Goal: Information Seeking & Learning: Learn about a topic

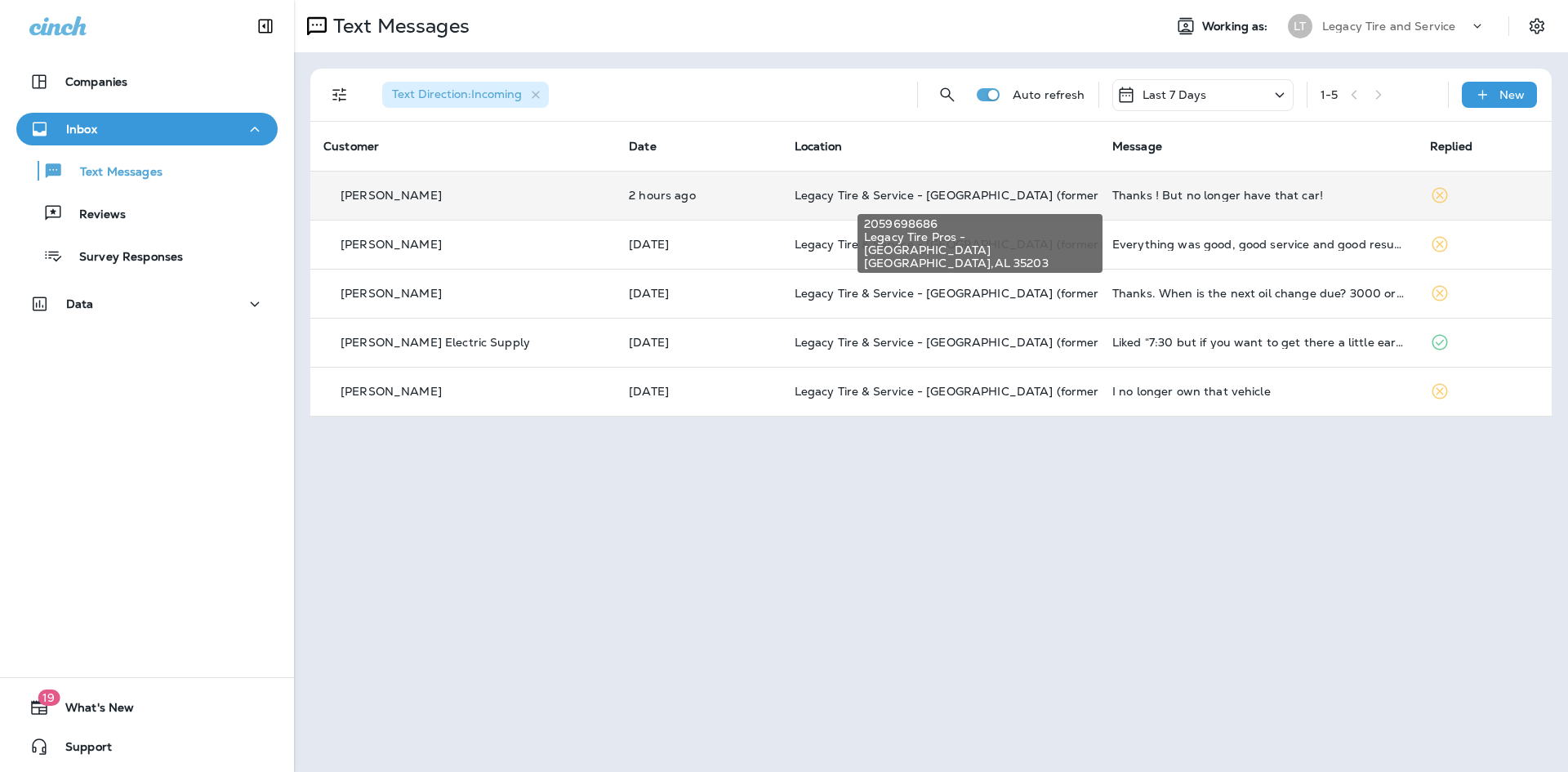
click at [822, 189] on span "Legacy Tire & Service - [GEOGRAPHIC_DATA] (formerly Magic City Tire & Service)" at bounding box center [1025, 195] width 461 height 15
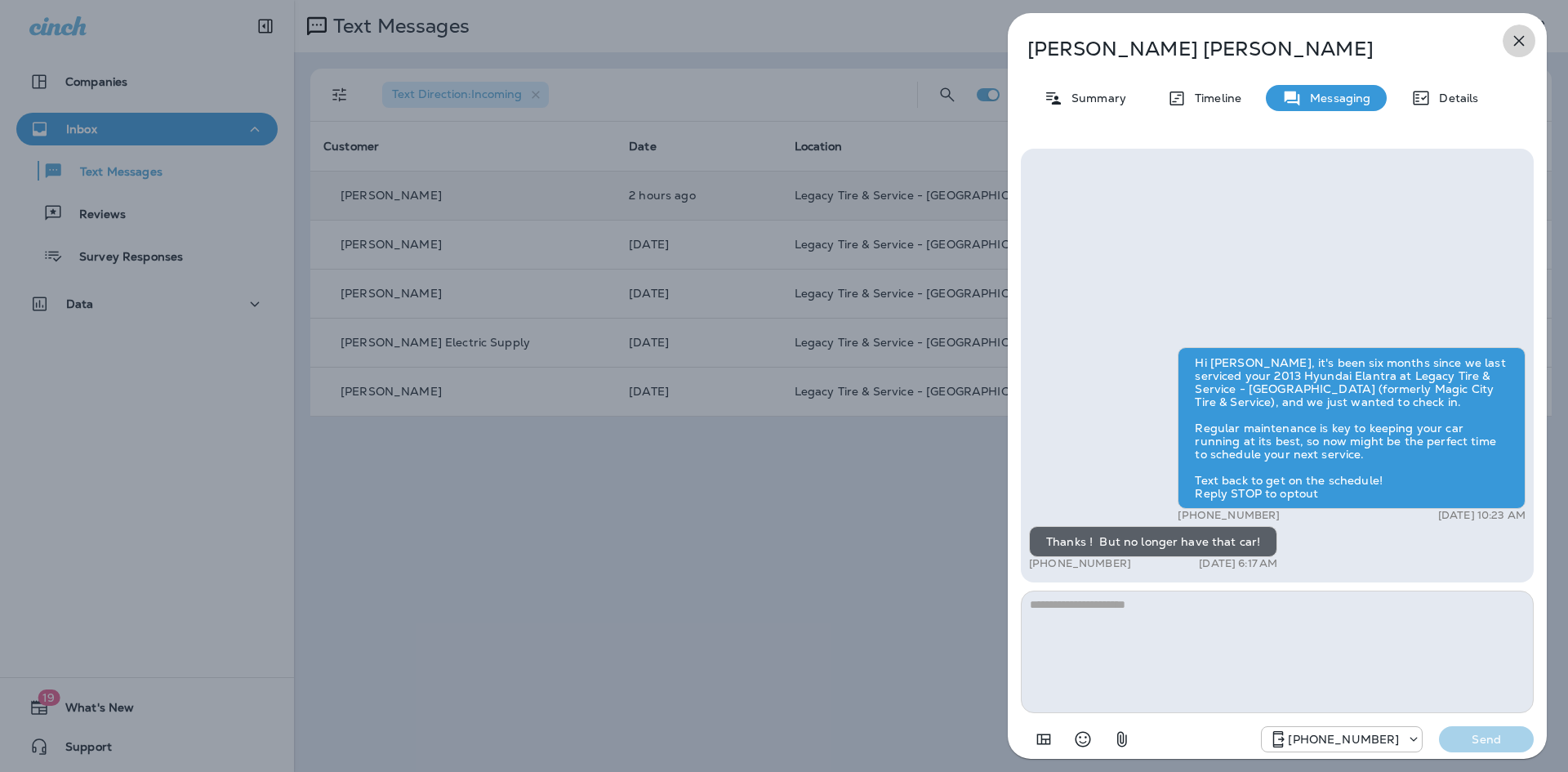
click at [1521, 45] on icon "button" at bounding box center [1519, 40] width 19 height 19
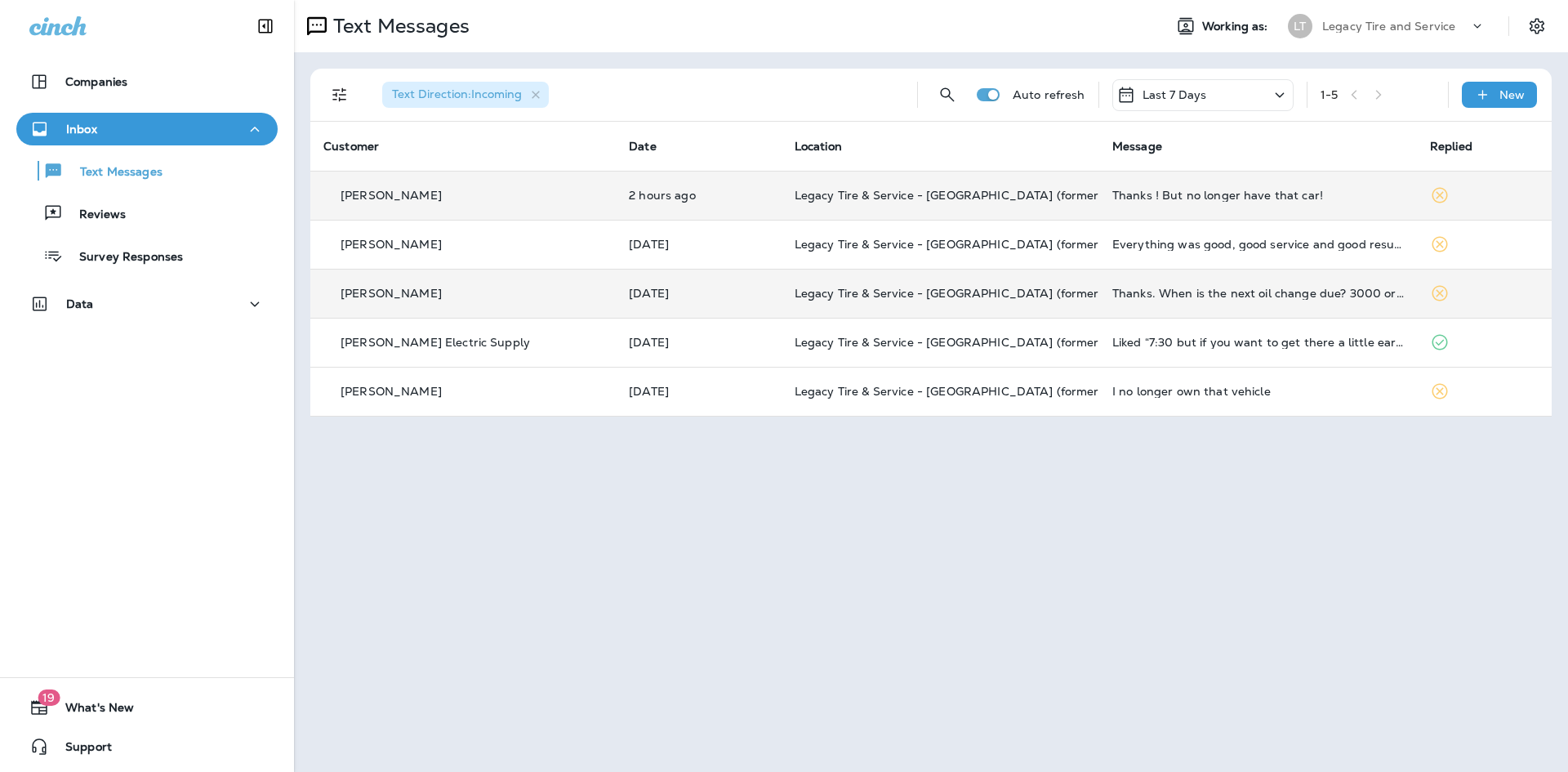
click at [1177, 300] on td "Thanks. When is the next oil change due? 3000 or 5000 miles? There isn't a new …" at bounding box center [1258, 293] width 318 height 49
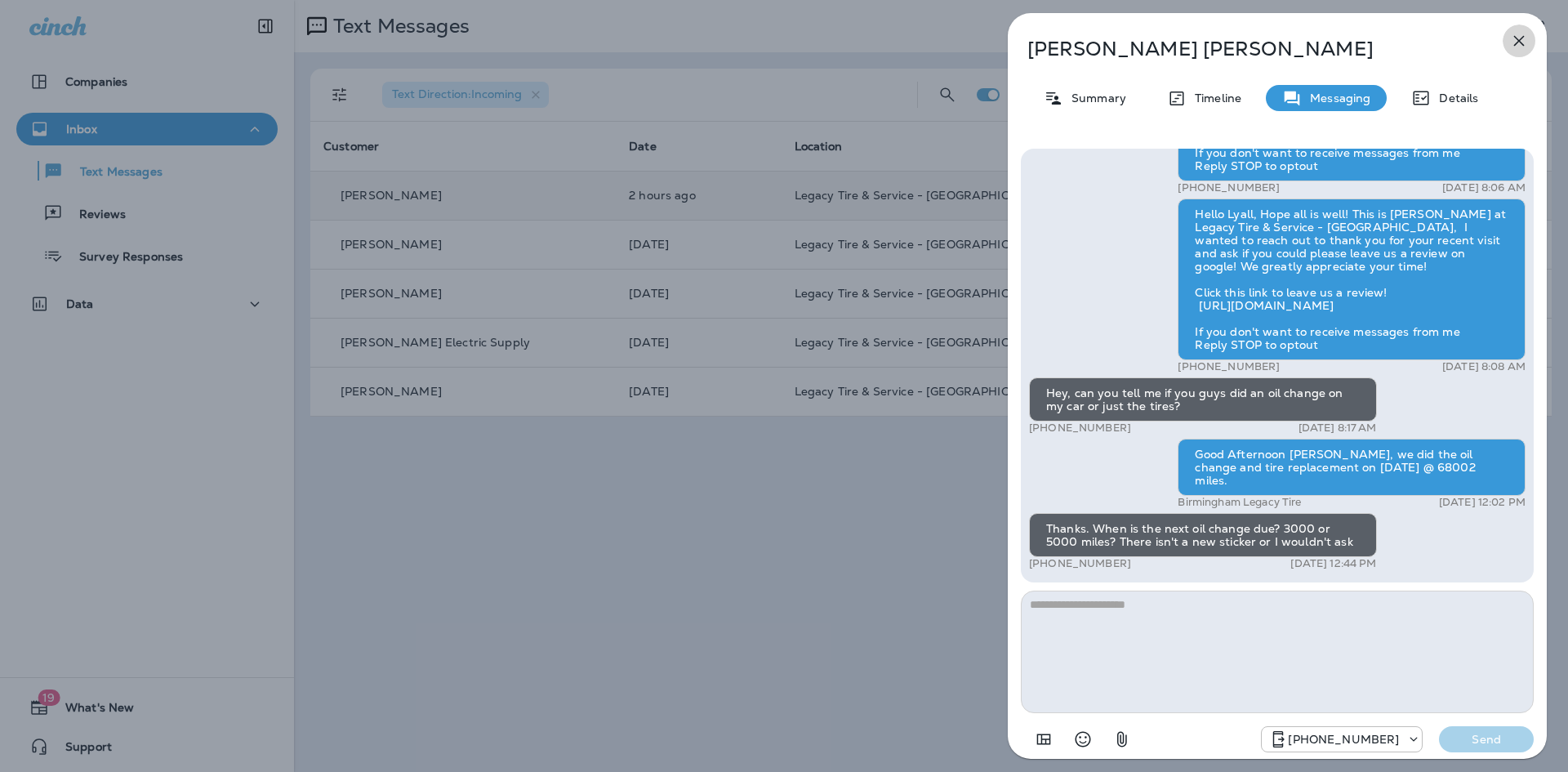
drag, startPoint x: 1517, startPoint y: 40, endPoint x: 1513, endPoint y: 47, distance: 8.1
click at [1517, 41] on icon "button" at bounding box center [1519, 41] width 11 height 11
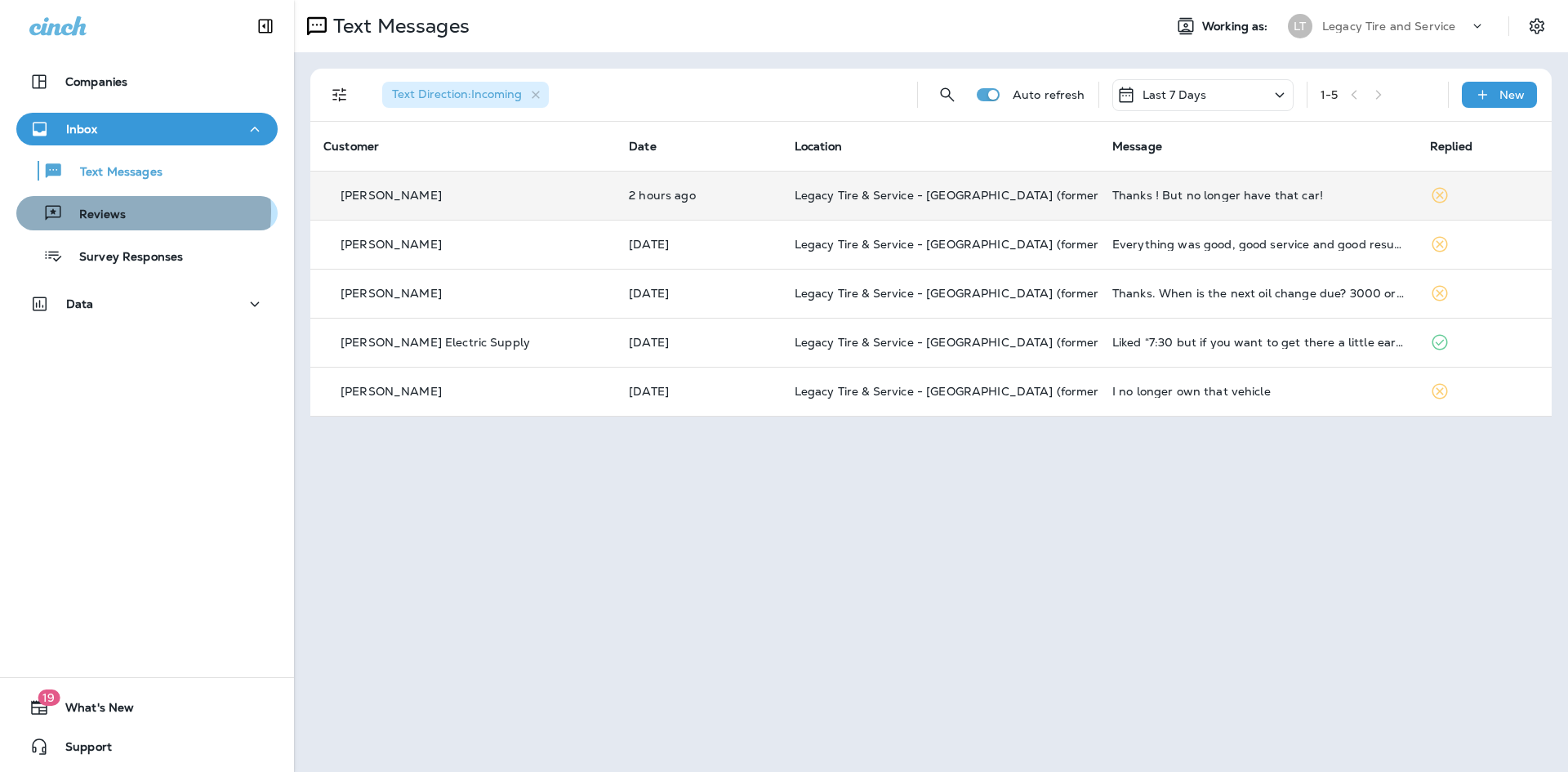
click at [112, 213] on p "Reviews" at bounding box center [95, 215] width 63 height 16
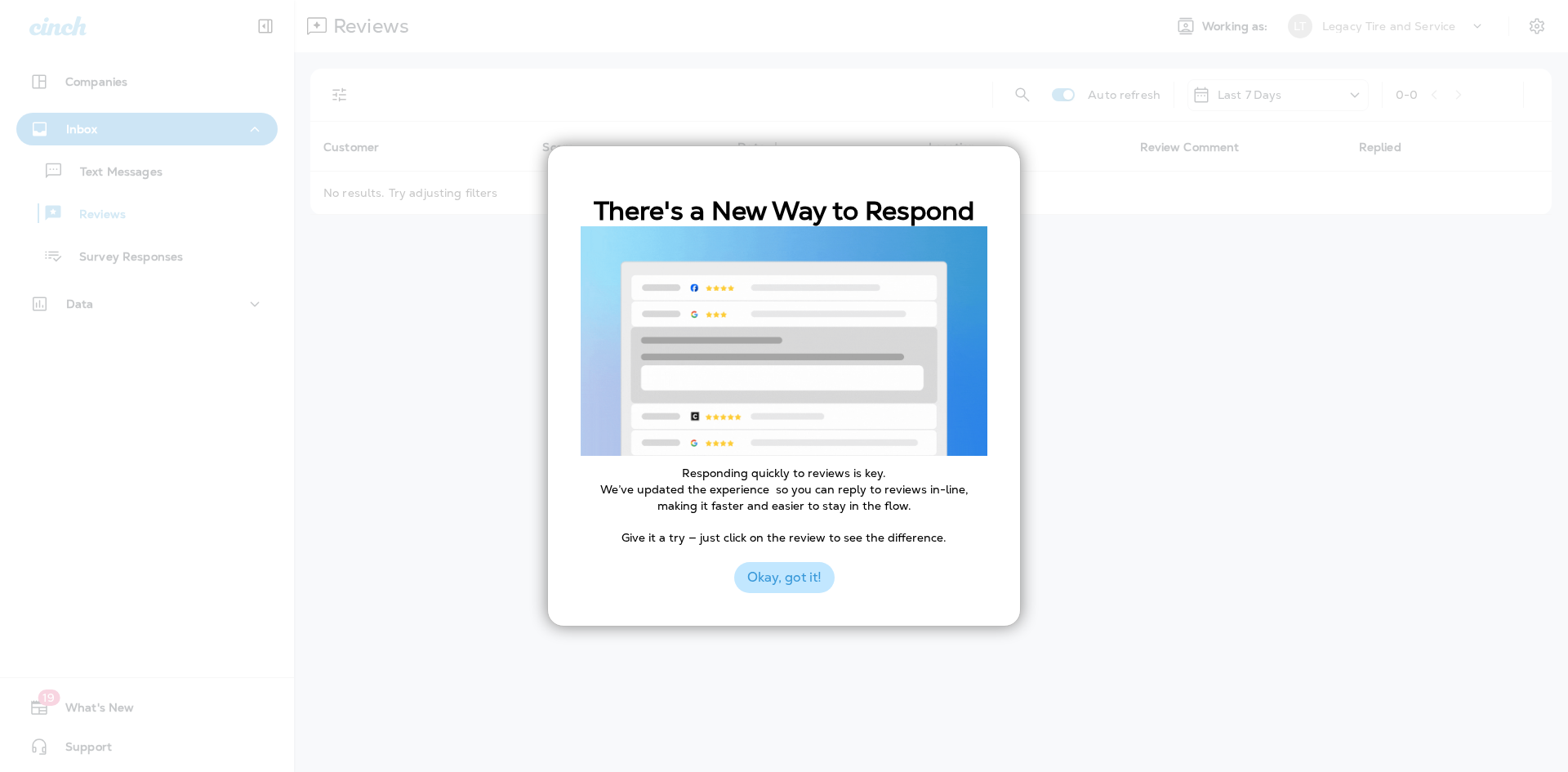
click at [793, 581] on button "Okay, got it!" at bounding box center [784, 577] width 100 height 31
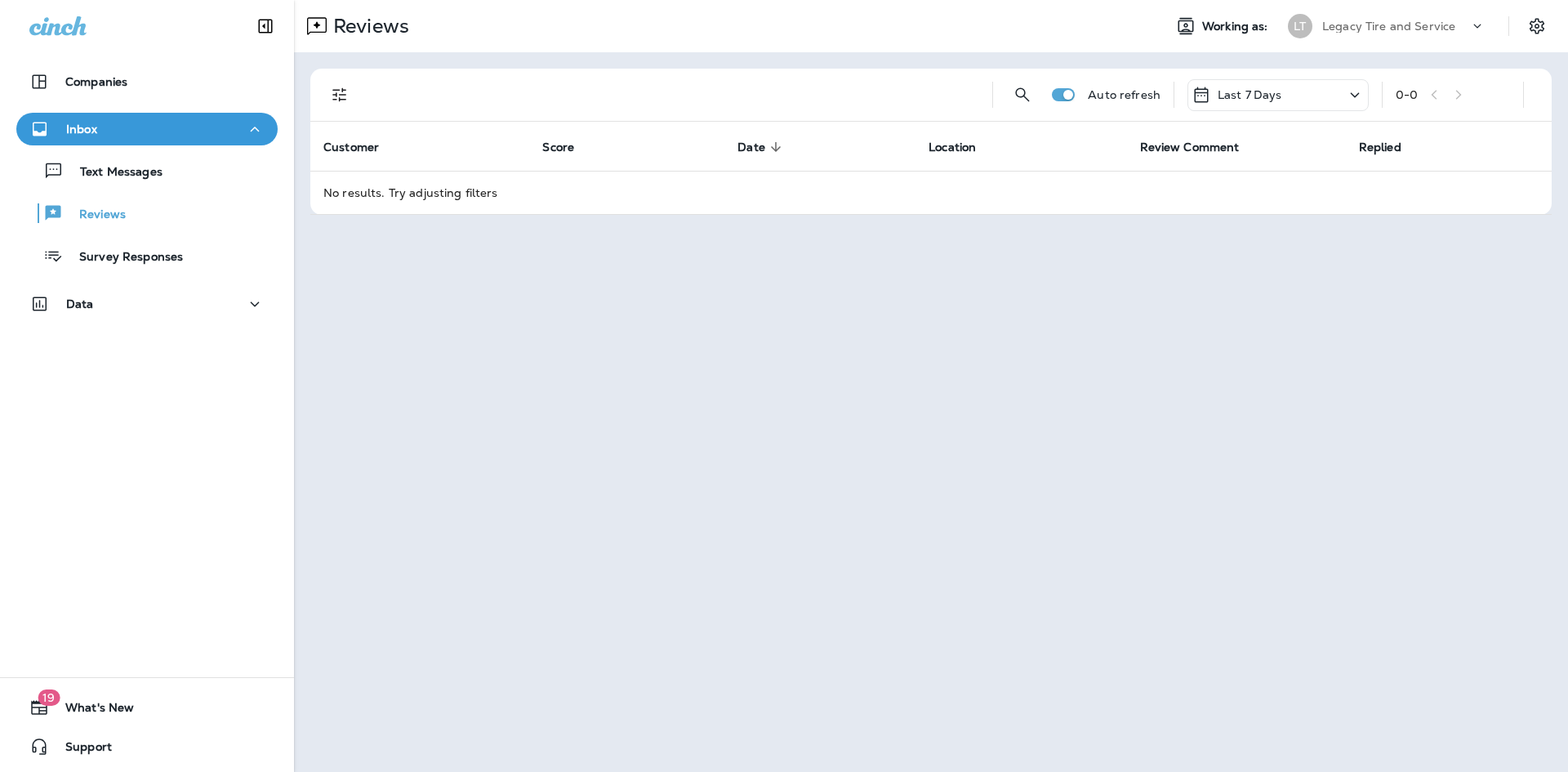
click at [1351, 95] on icon at bounding box center [1355, 95] width 19 height 20
click at [1249, 262] on p "Last 30 Days" at bounding box center [1277, 255] width 255 height 13
click at [339, 92] on icon "Filters" at bounding box center [340, 95] width 19 height 19
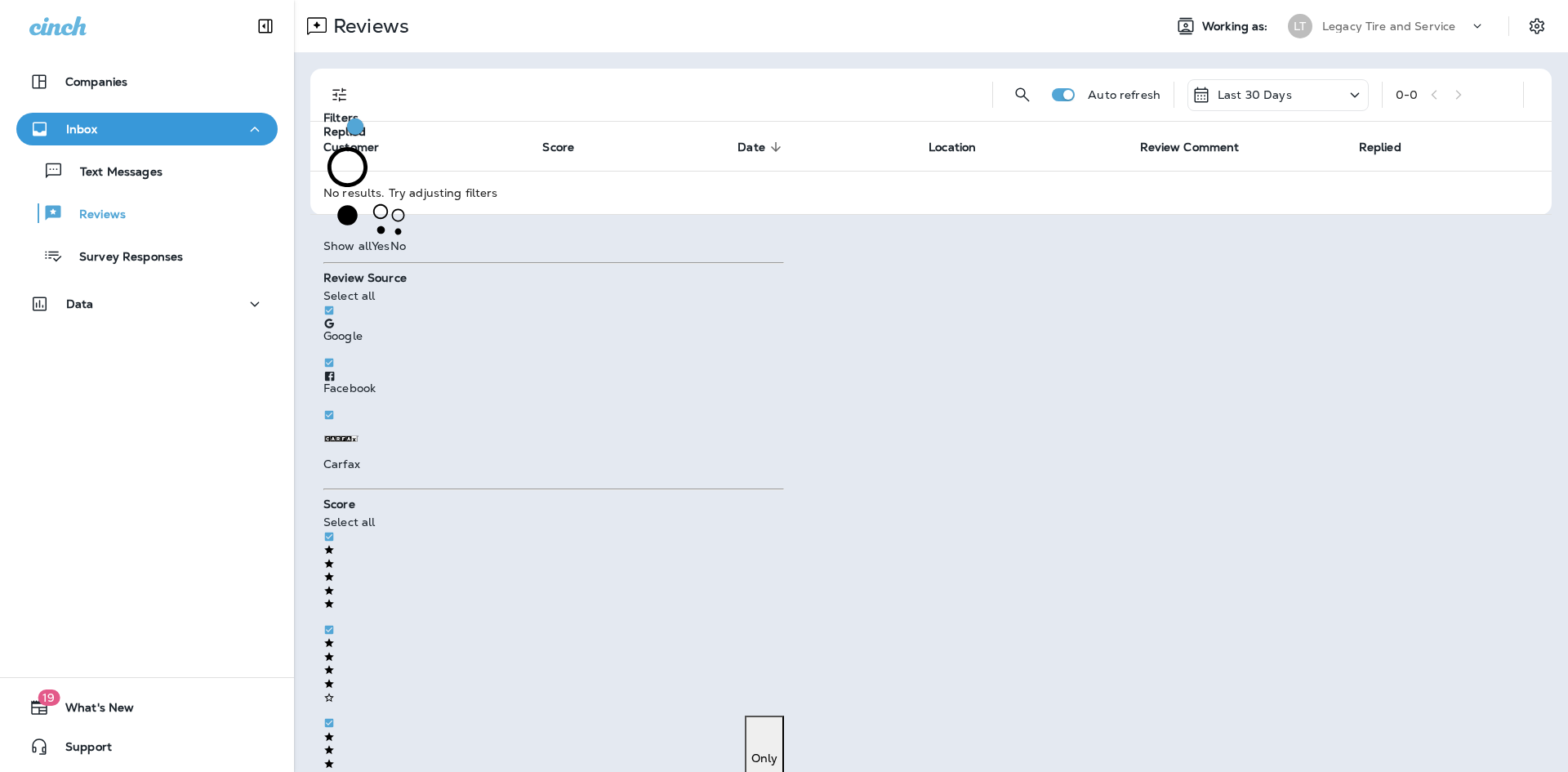
scroll to position [310, 0]
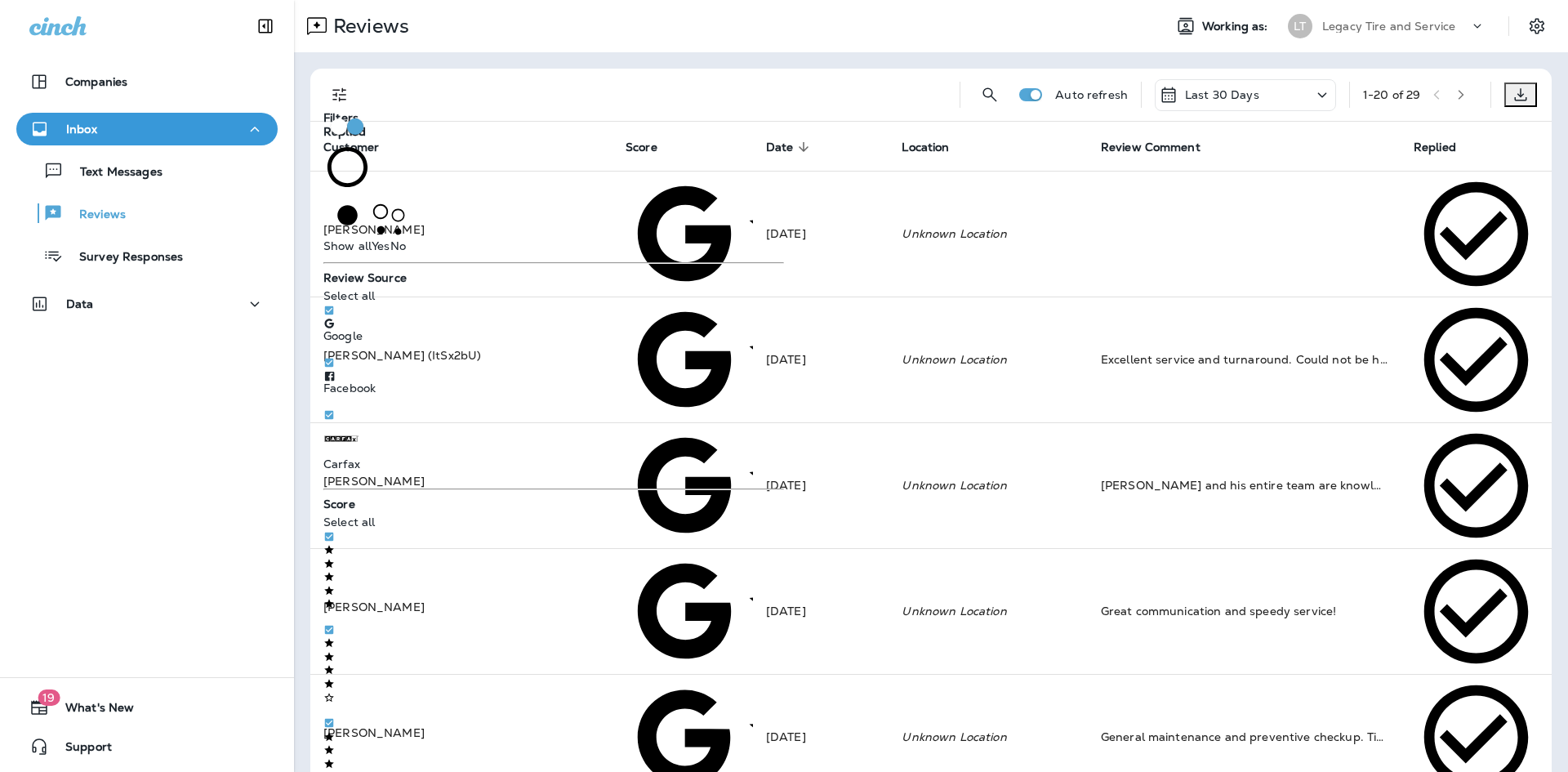
click at [670, 94] on div at bounding box center [658, 95] width 578 height 53
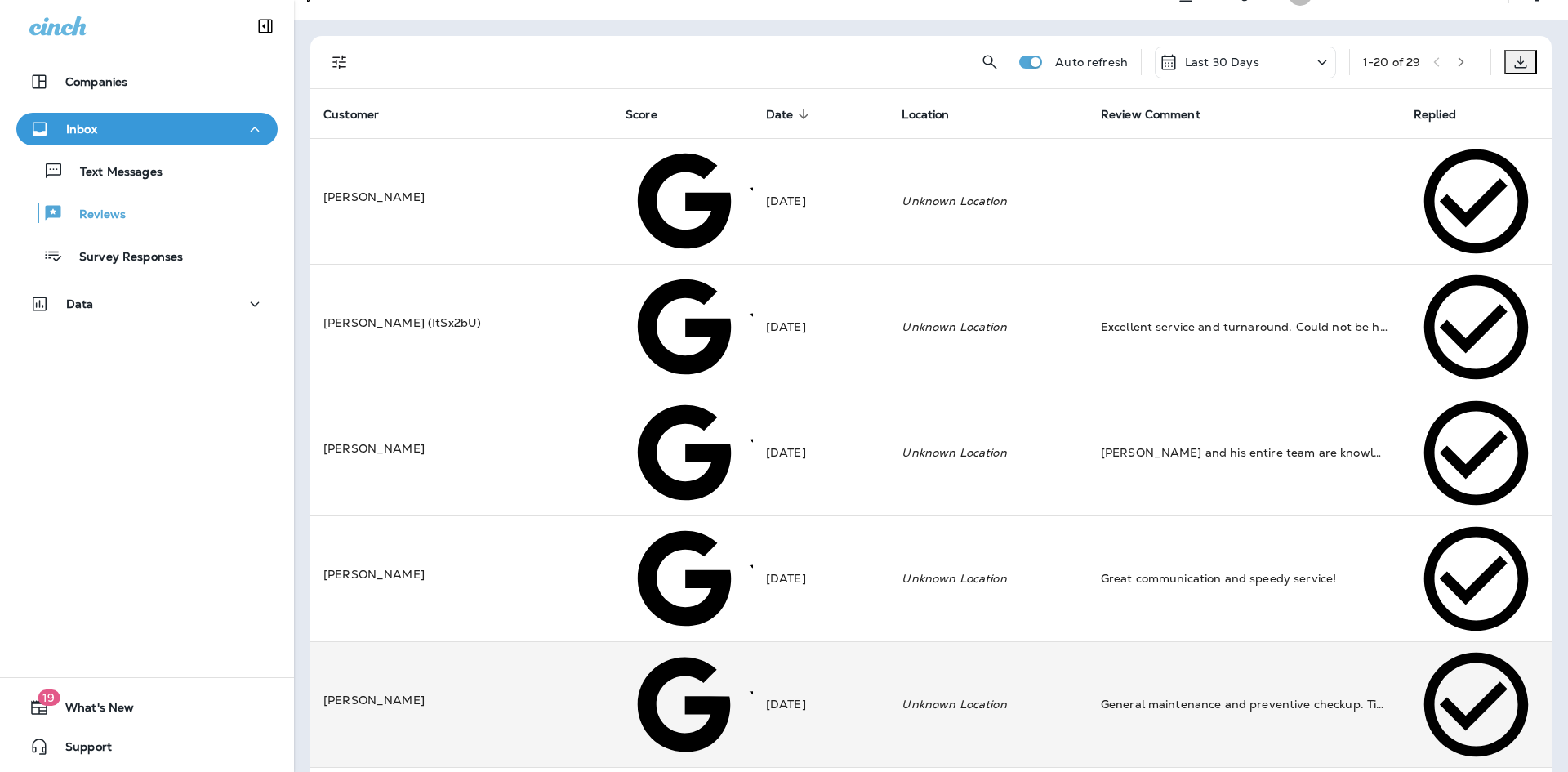
scroll to position [0, 0]
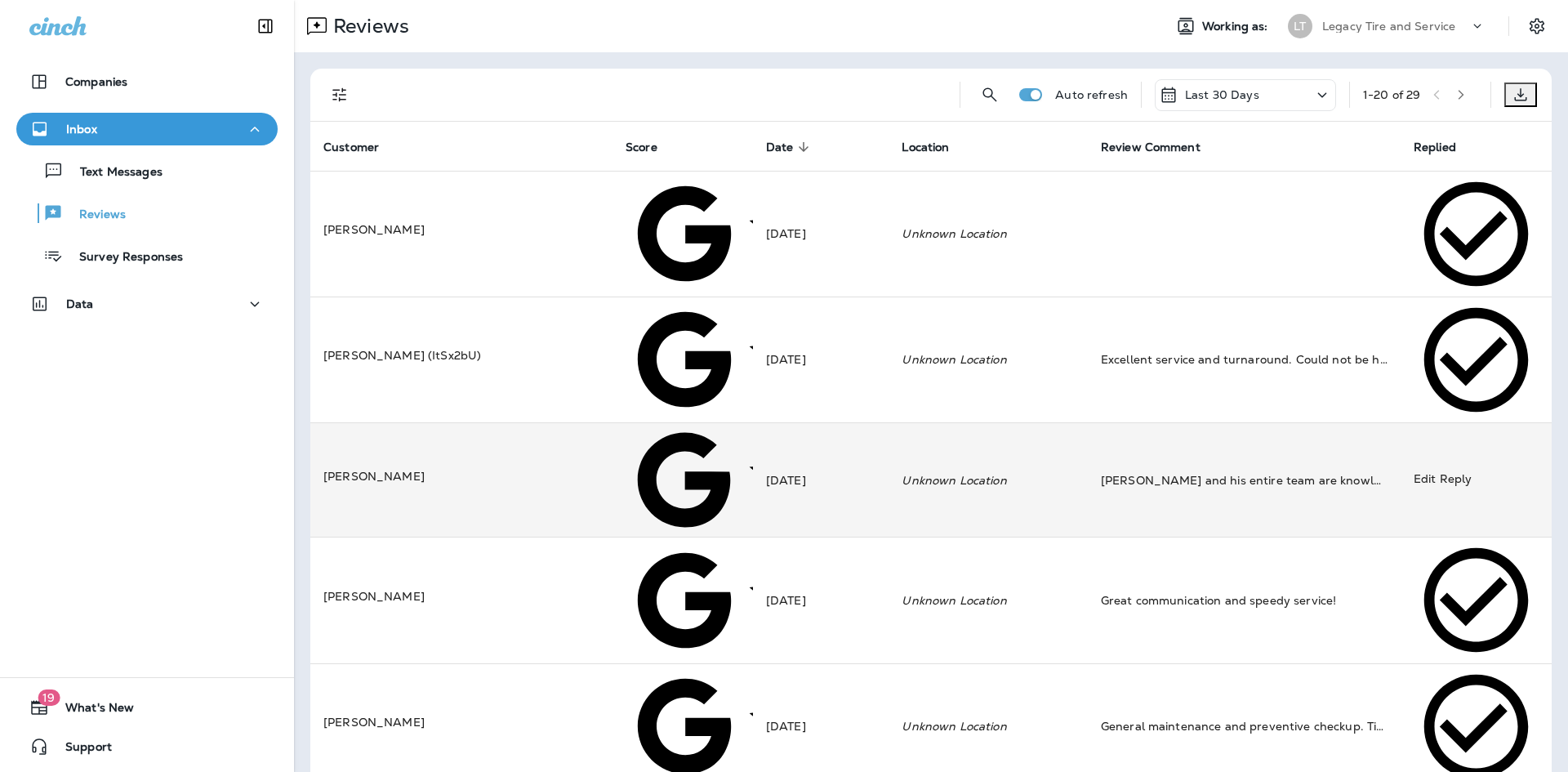
click at [1138, 422] on td "[PERSON_NAME] and his entire team are knowledgeable, friendly and gives fast an…" at bounding box center [1244, 480] width 313 height 115
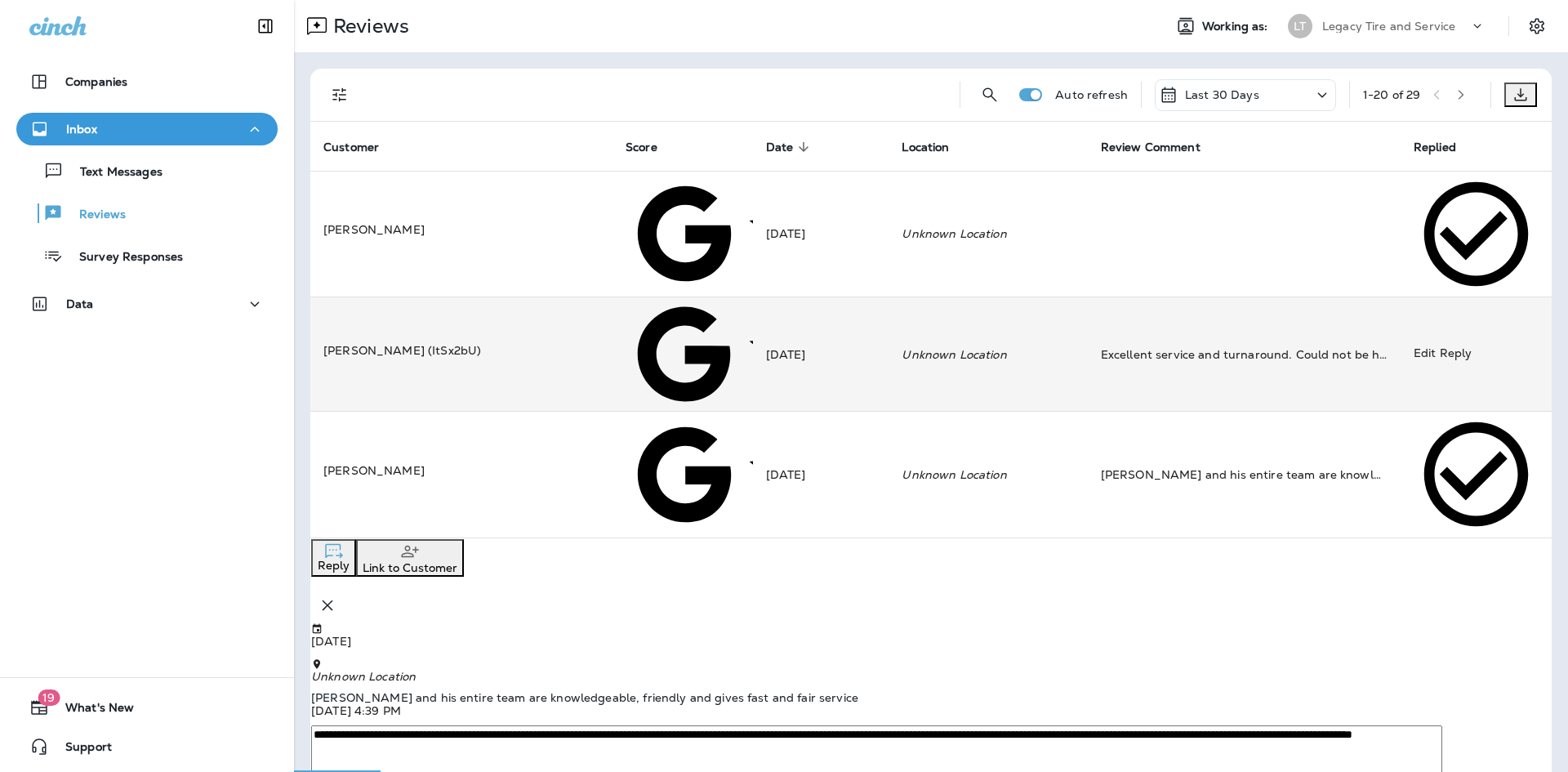
click at [1213, 346] on div "Excellent service and turnaround. Could not be happier." at bounding box center [1244, 354] width 286 height 17
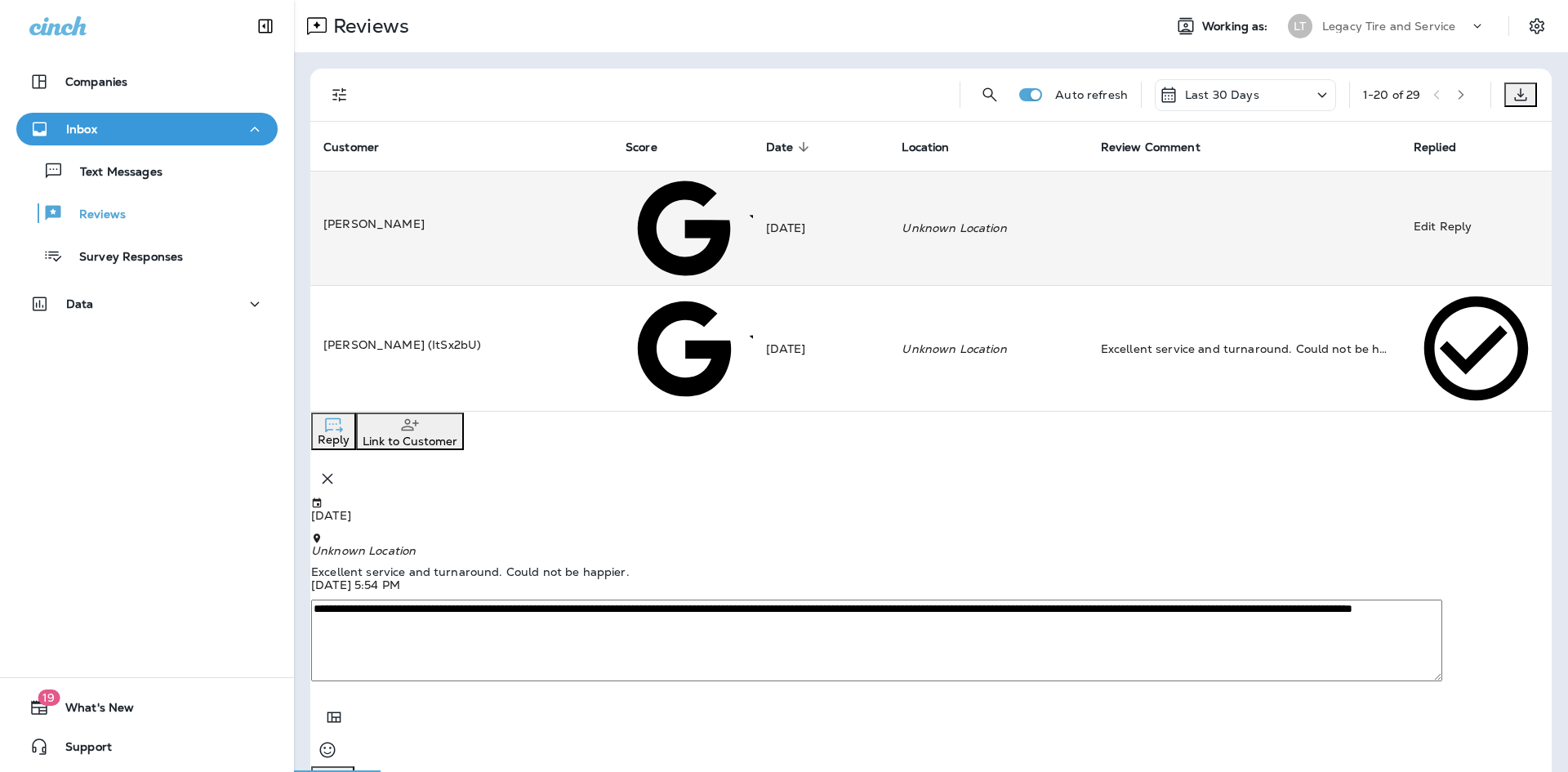
click at [902, 220] on em "Unknown Location" at bounding box center [953, 227] width 104 height 15
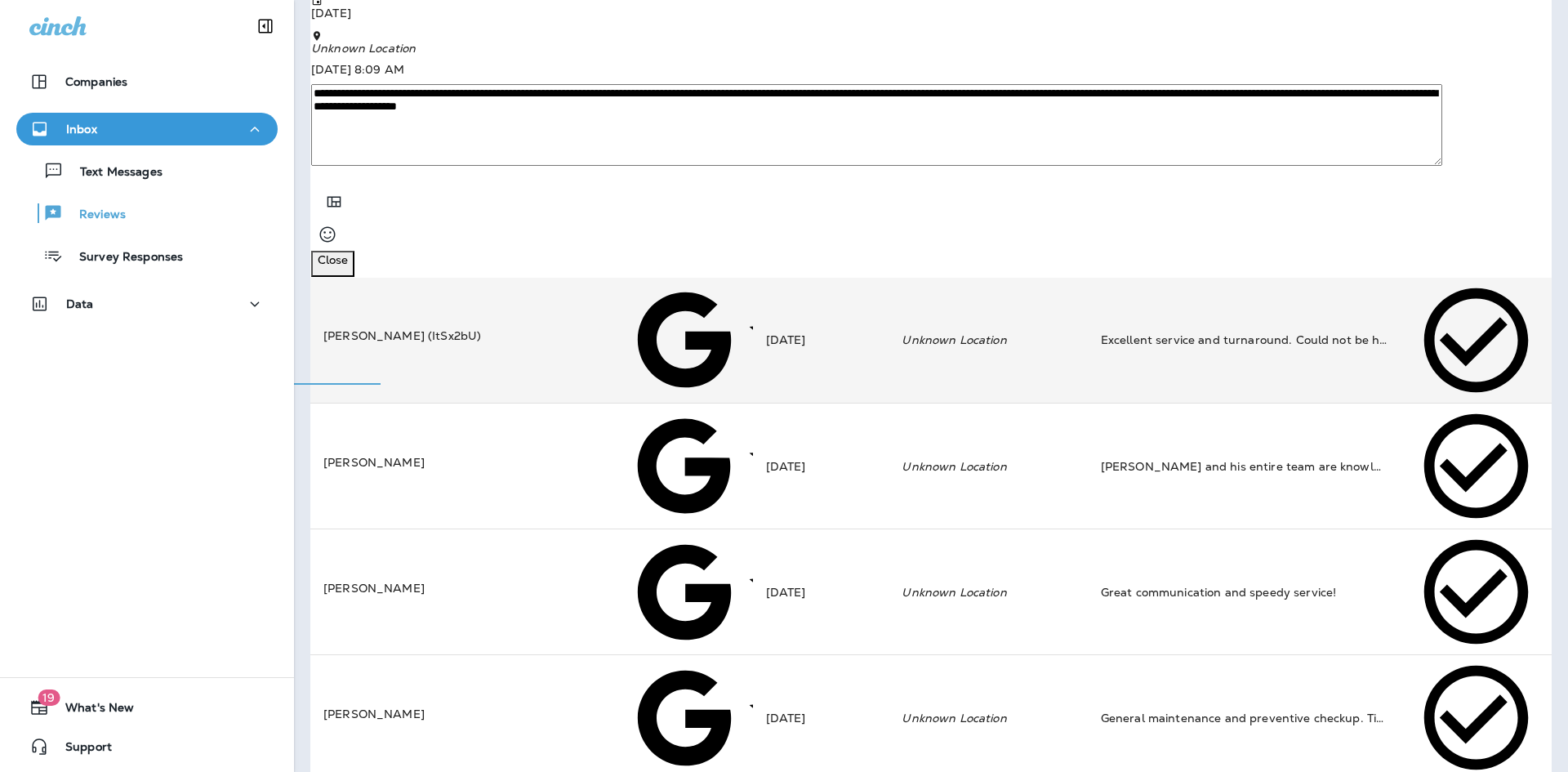
scroll to position [408, 0]
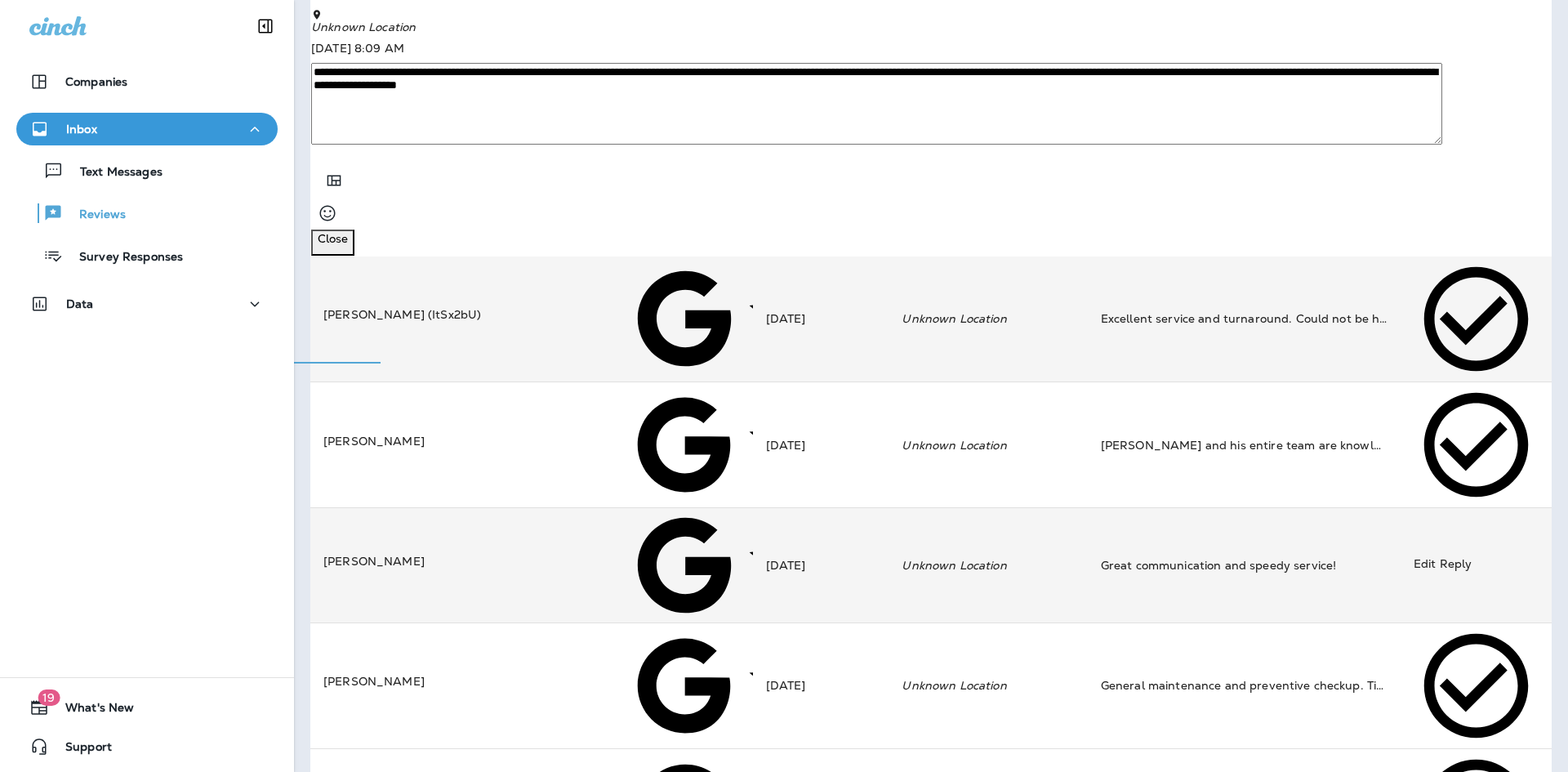
click at [832, 509] on td "[DATE]" at bounding box center [821, 566] width 136 height 115
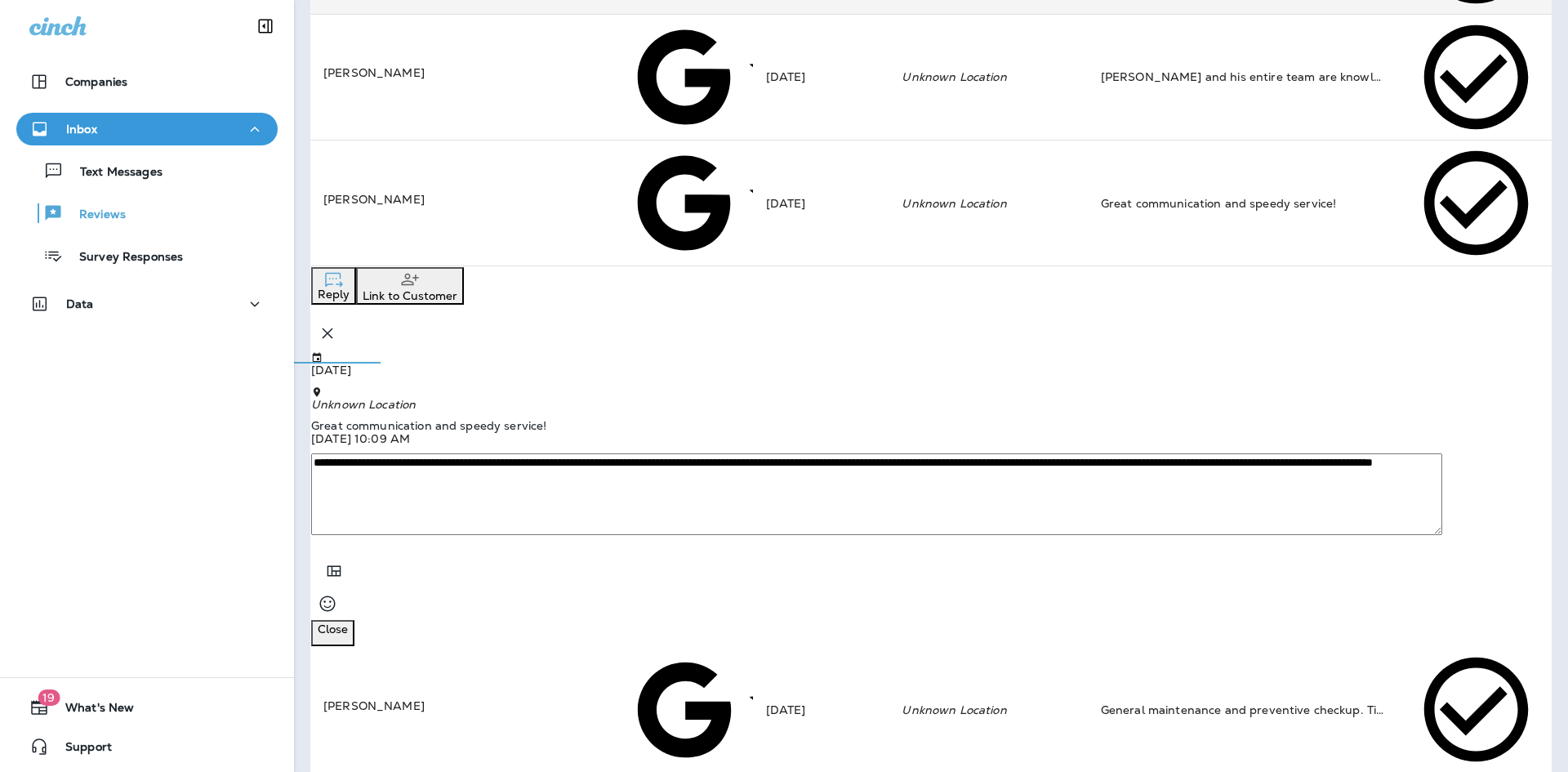
scroll to position [368, 0]
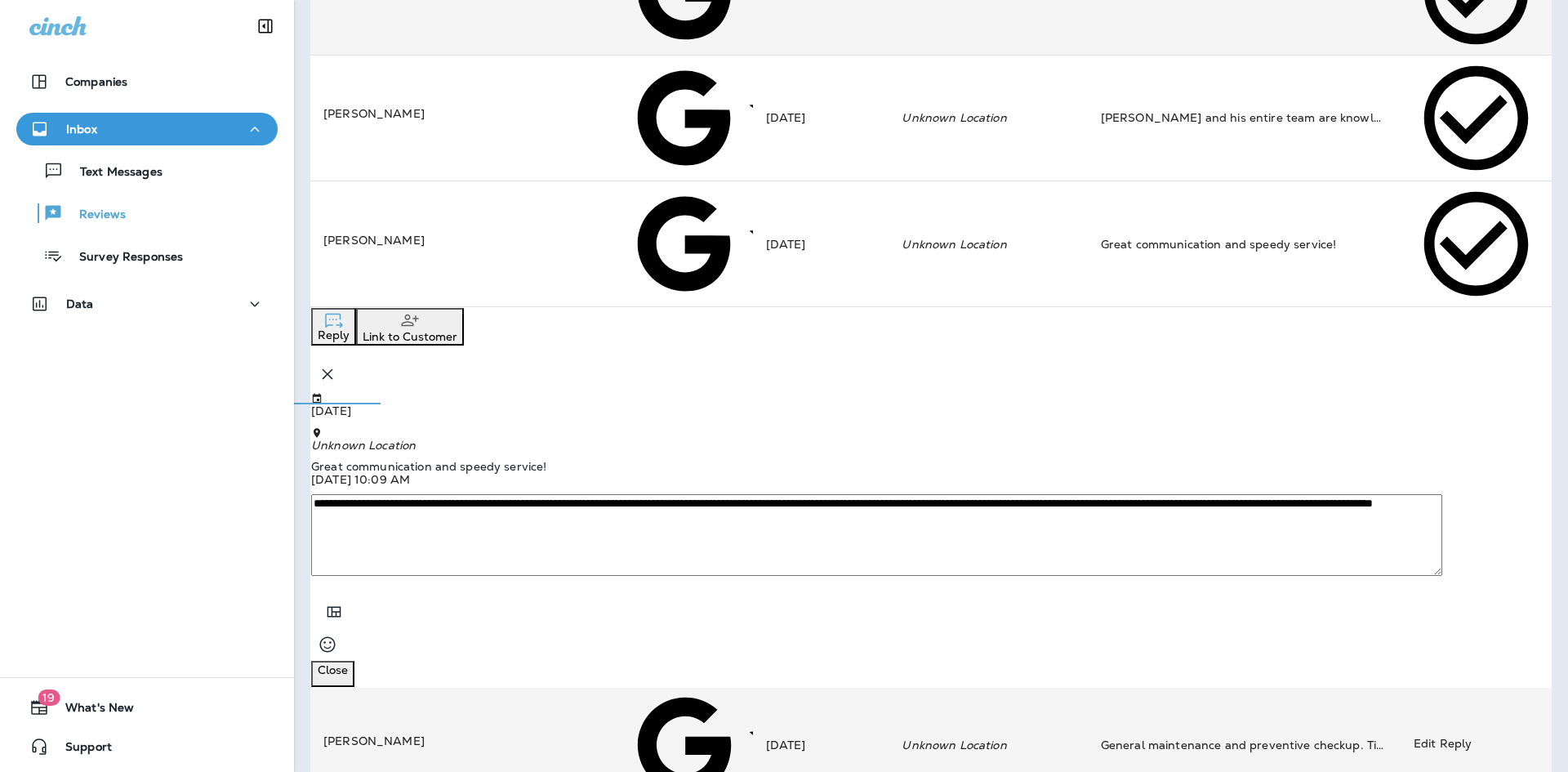
click at [835, 688] on td "[DATE]" at bounding box center [821, 745] width 136 height 114
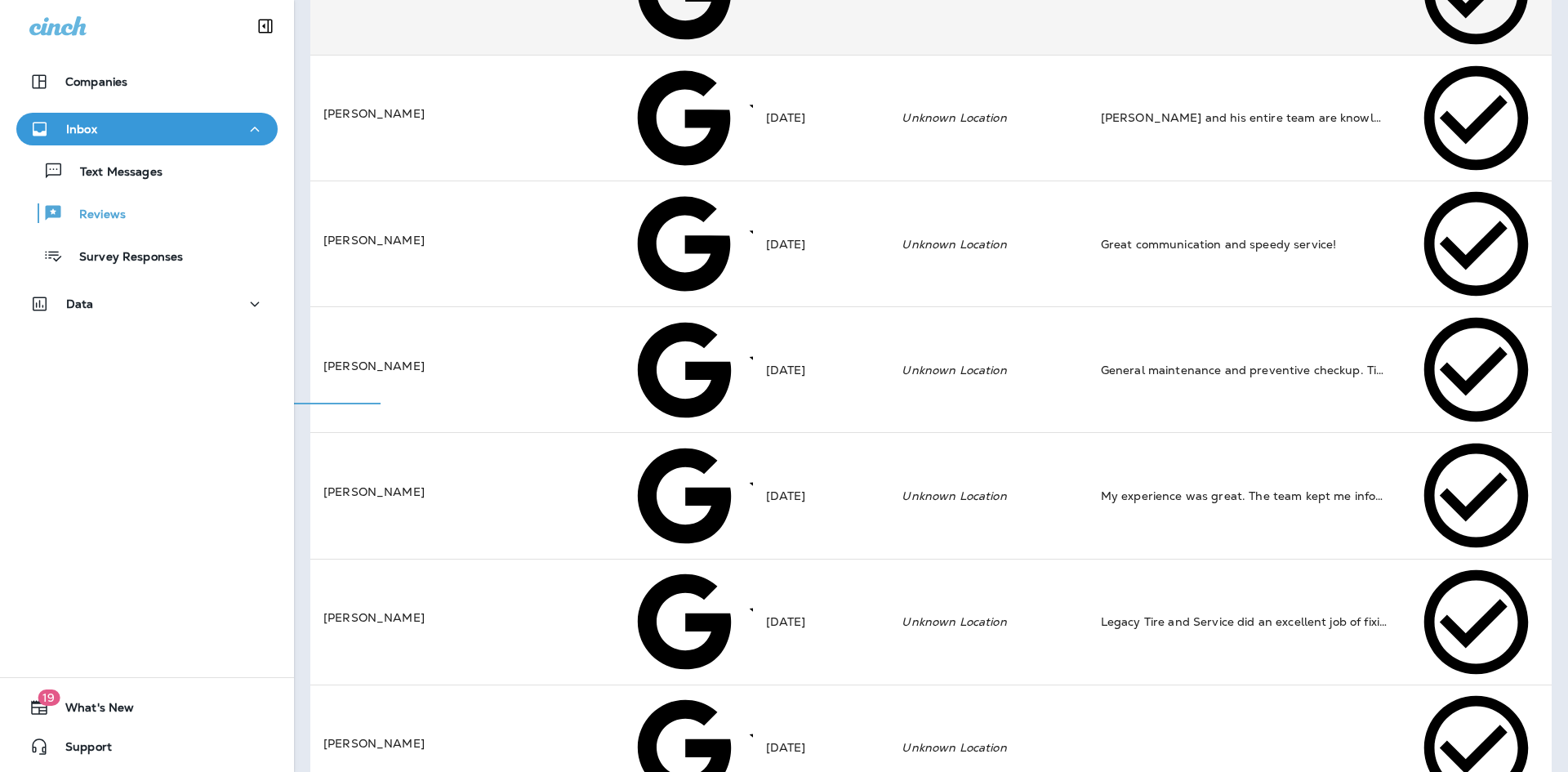
scroll to position [613, 0]
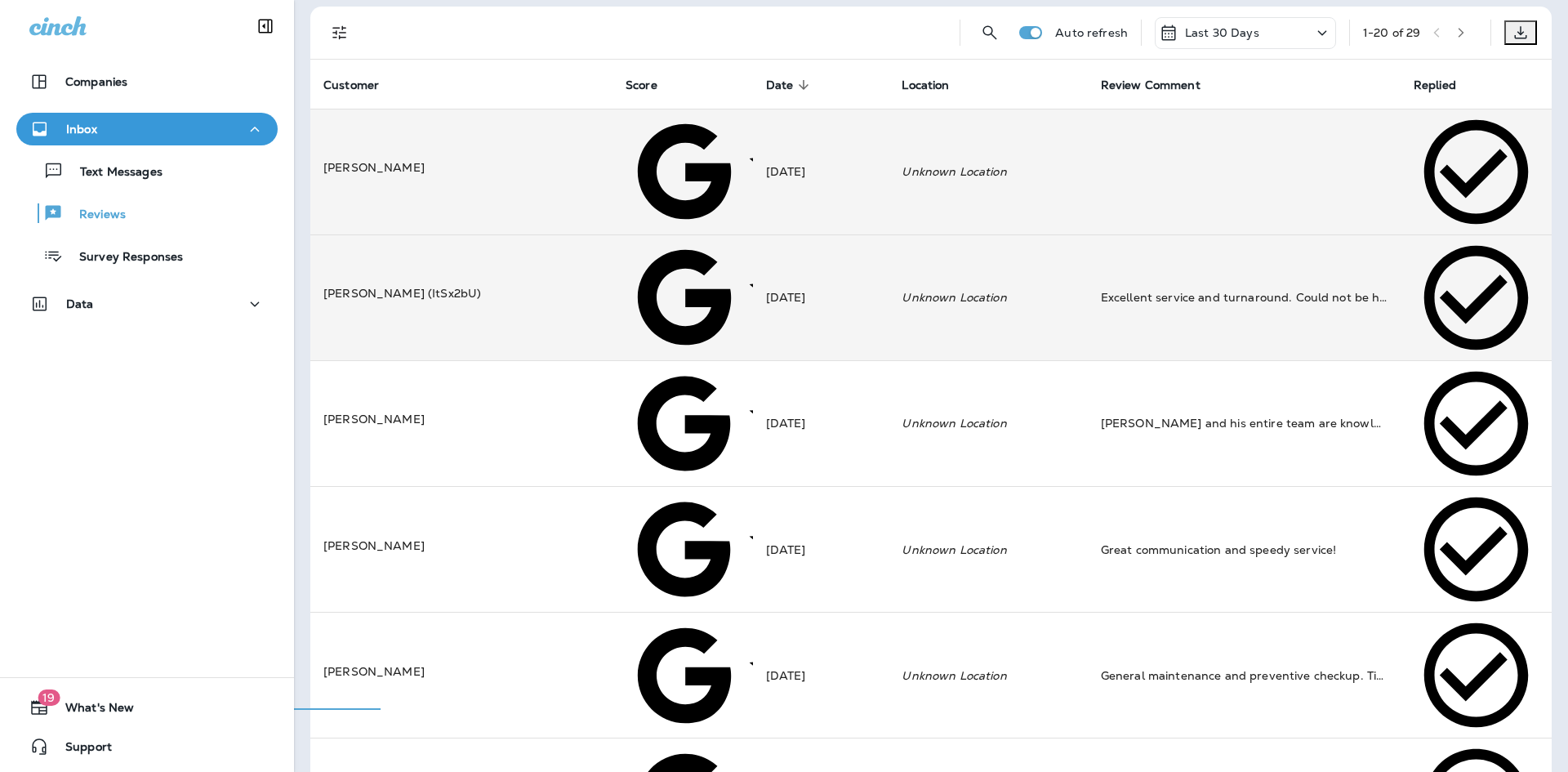
scroll to position [0, 0]
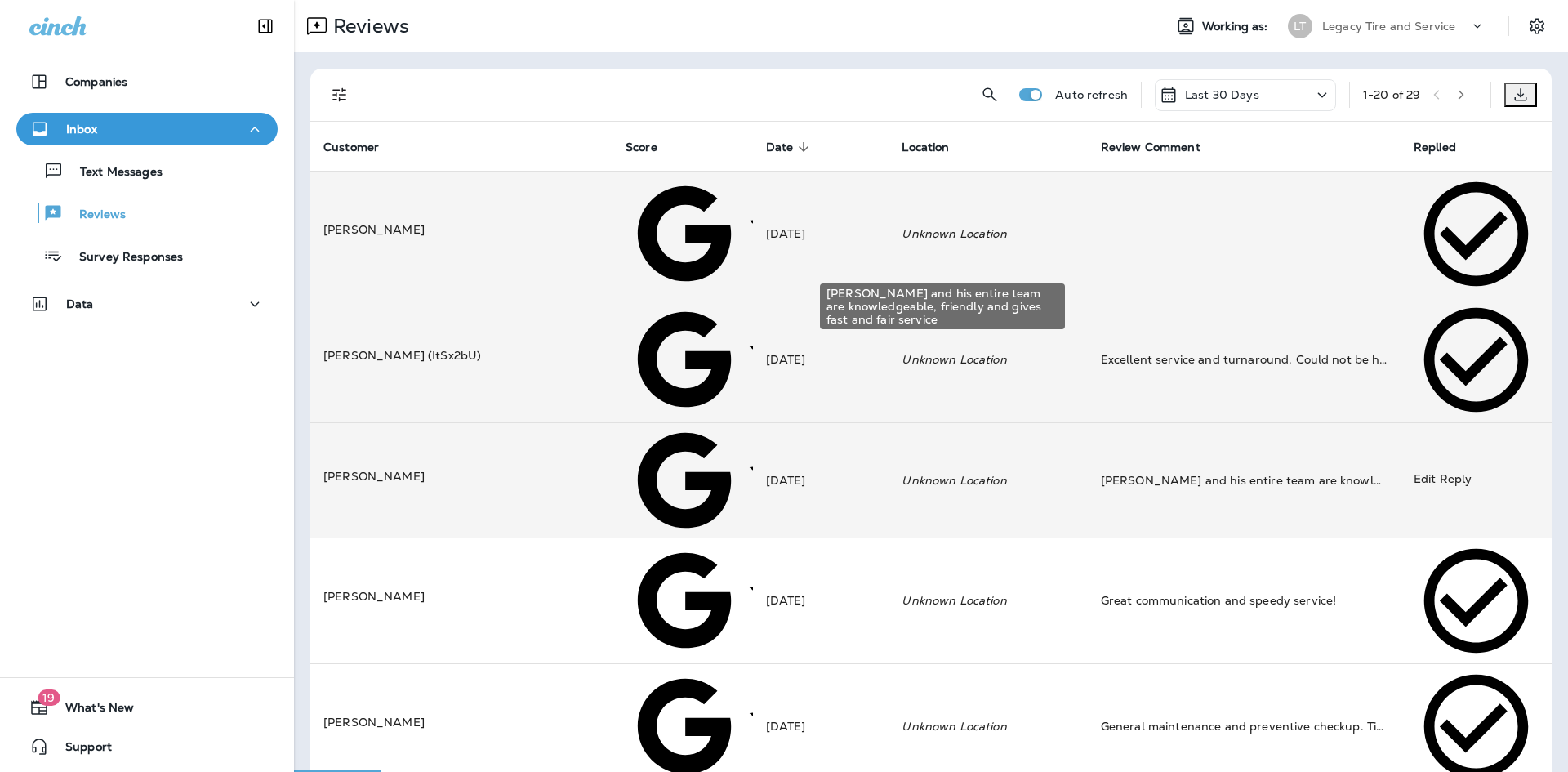
click at [1163, 473] on div "[PERSON_NAME] and his entire team are knowledgeable, friendly and gives fast an…" at bounding box center [1244, 480] width 286 height 17
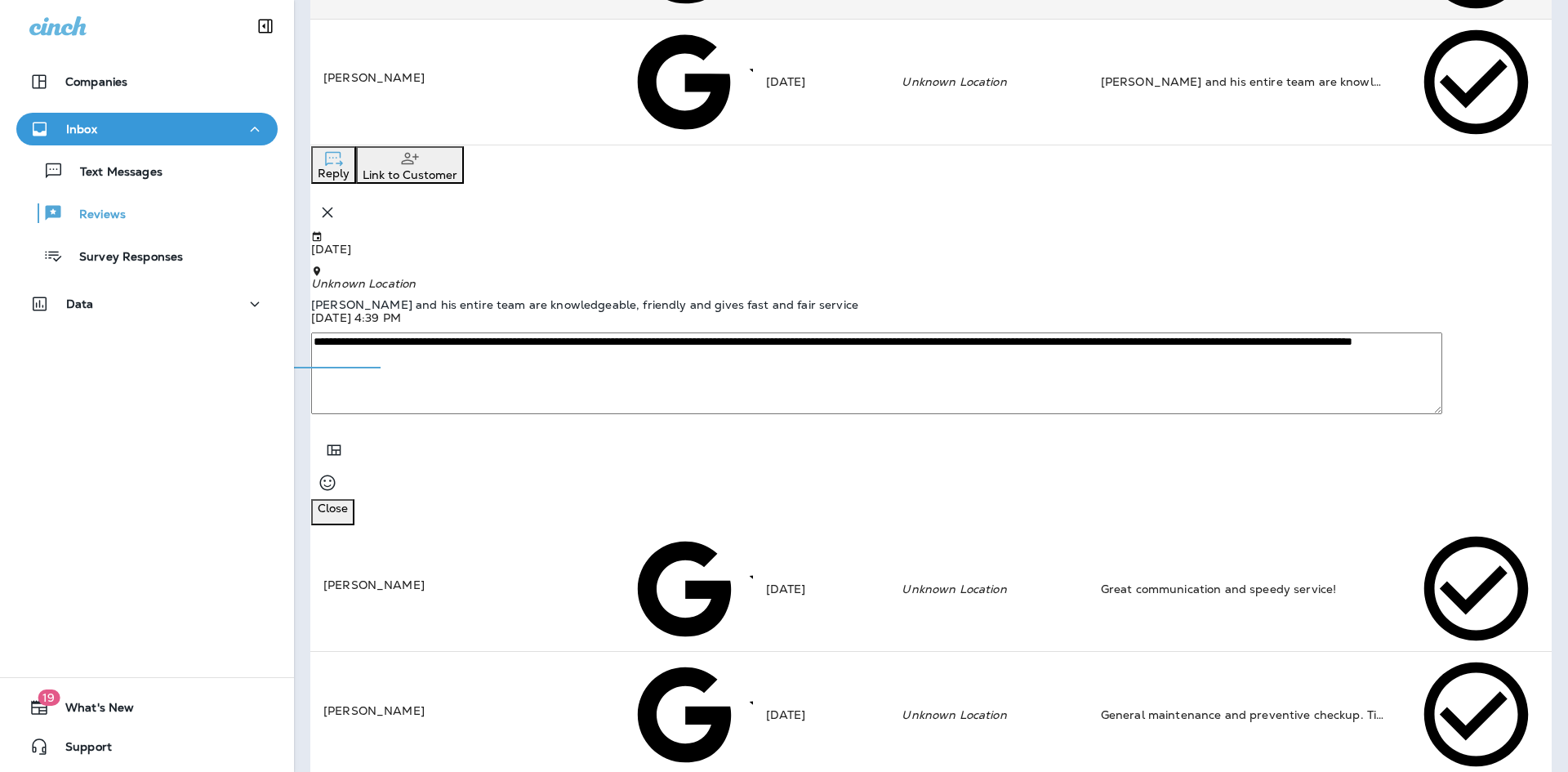
scroll to position [408, 0]
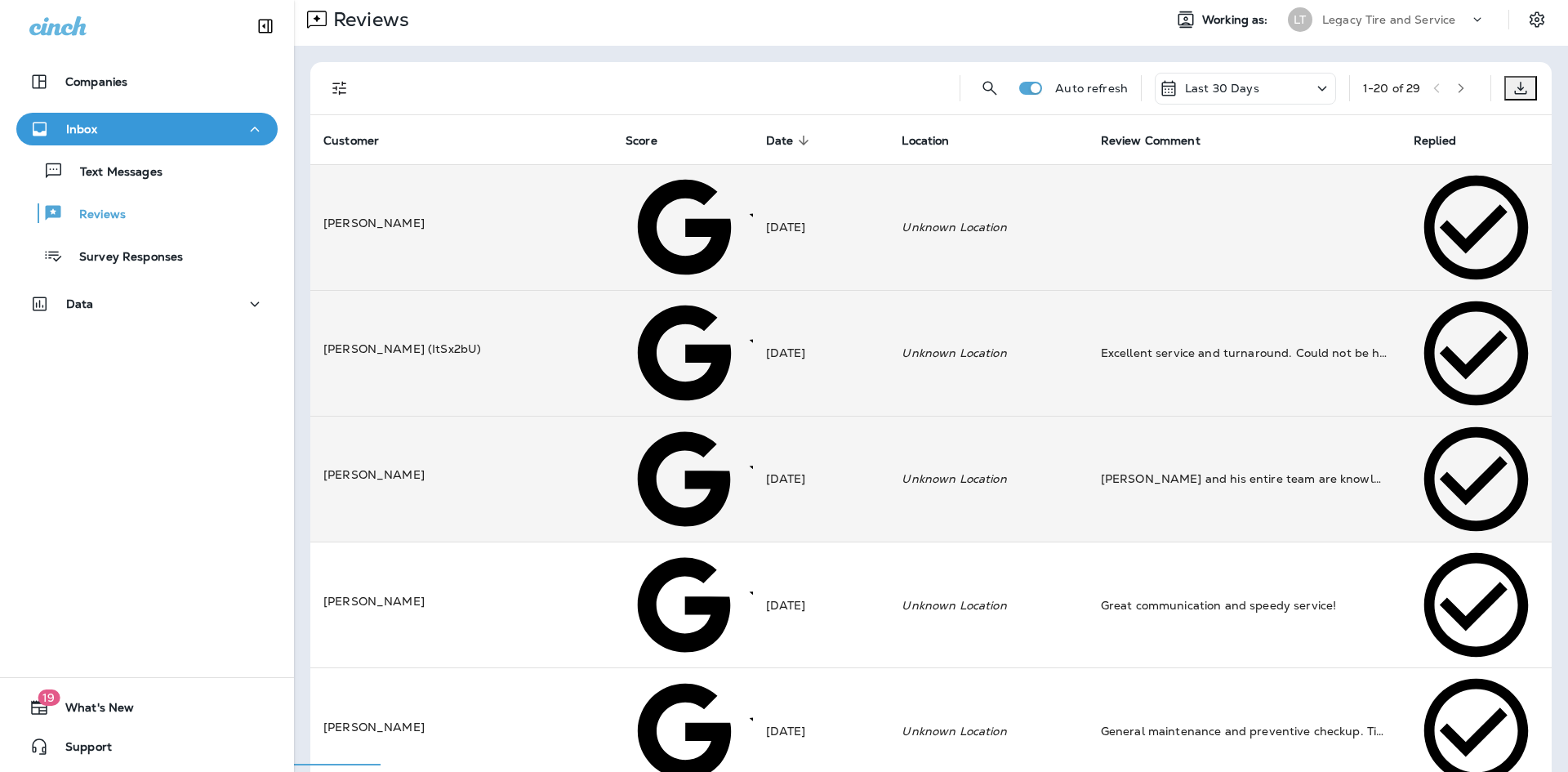
scroll to position [0, 0]
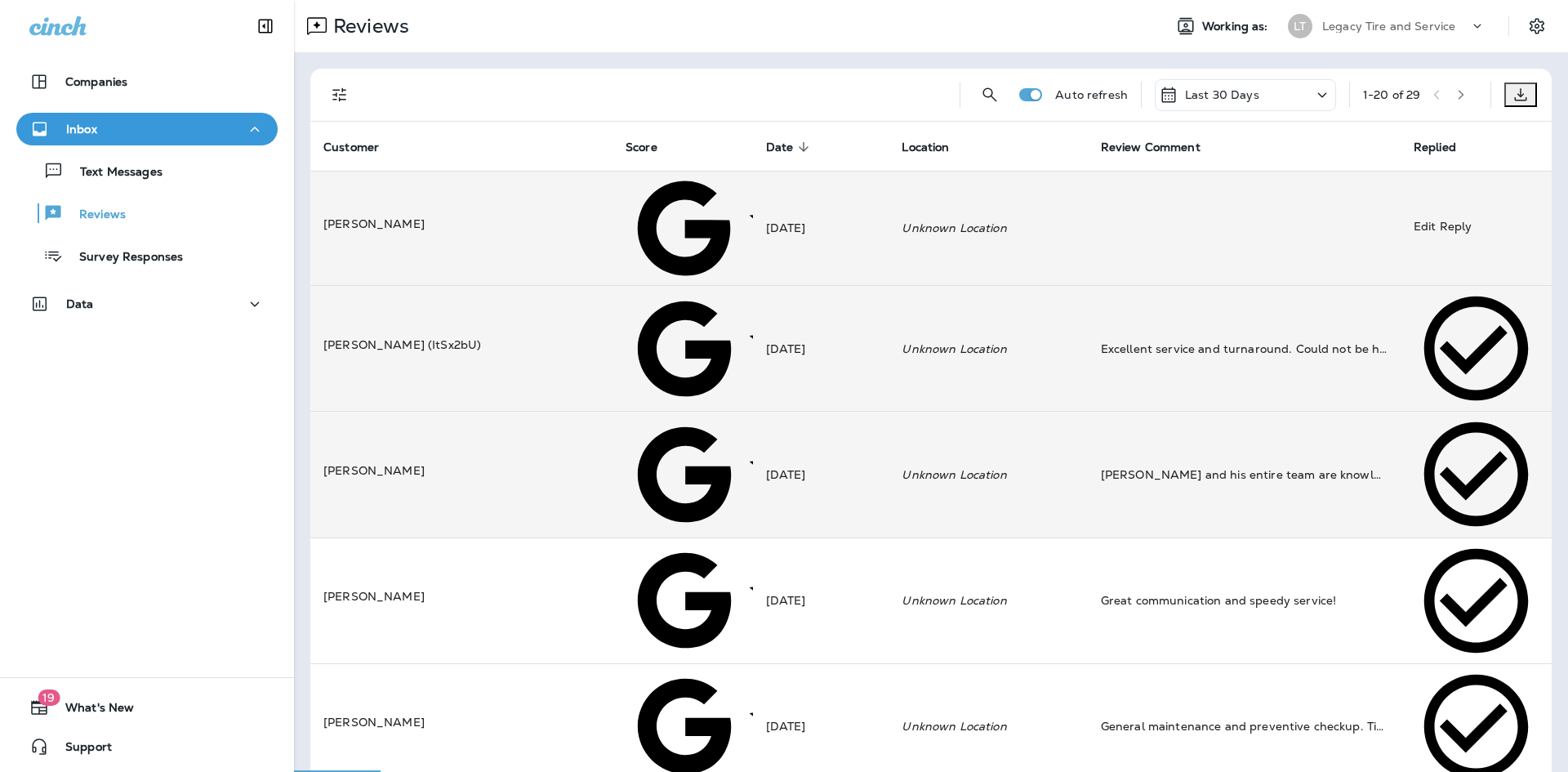
click at [658, 198] on div at bounding box center [682, 228] width 114 height 114
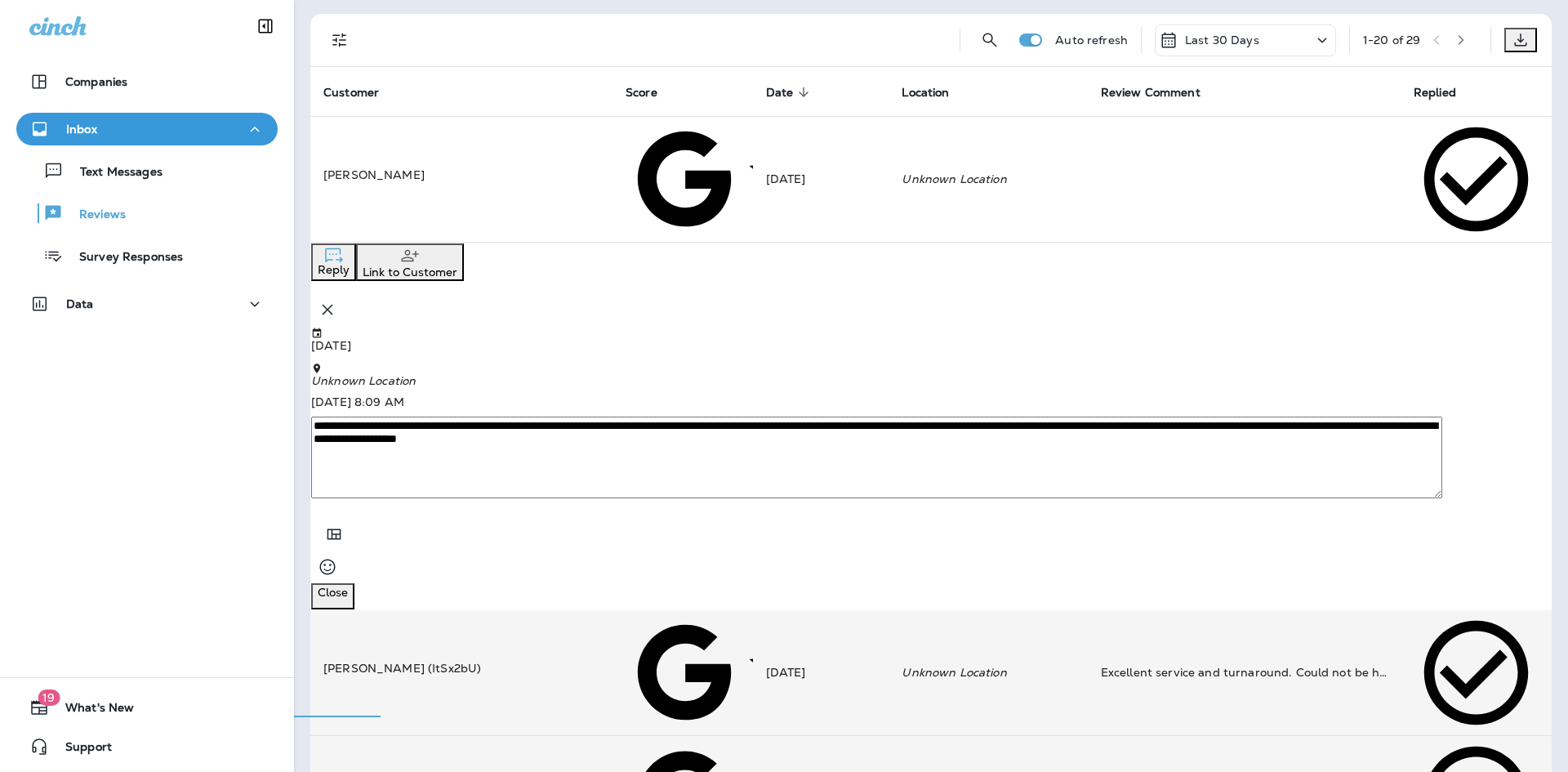
scroll to position [82, 0]
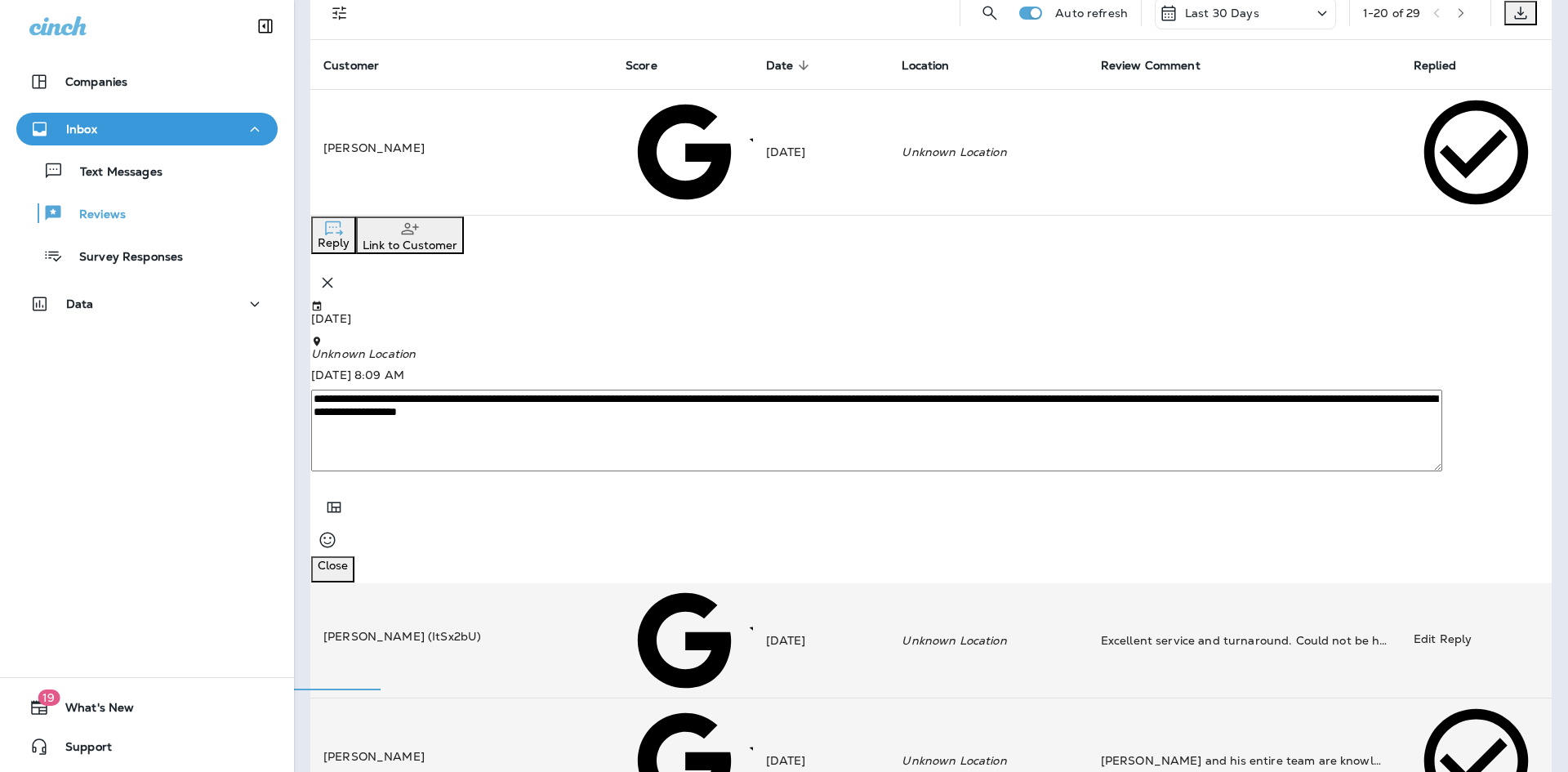
click at [753, 583] on td "[DATE]" at bounding box center [821, 640] width 136 height 114
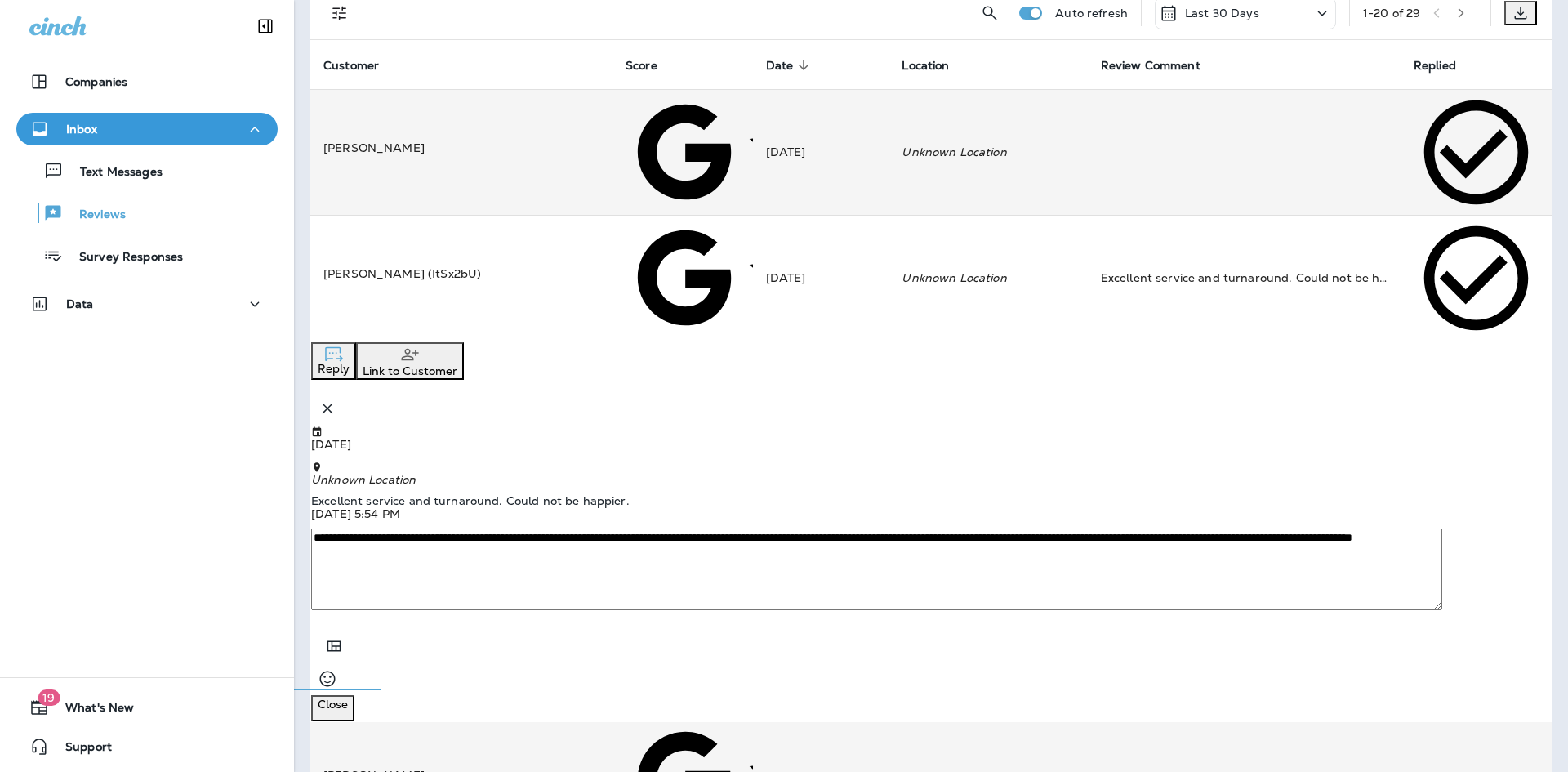
click at [648, 722] on div at bounding box center [682, 779] width 114 height 114
